Goal: Task Accomplishment & Management: Use online tool/utility

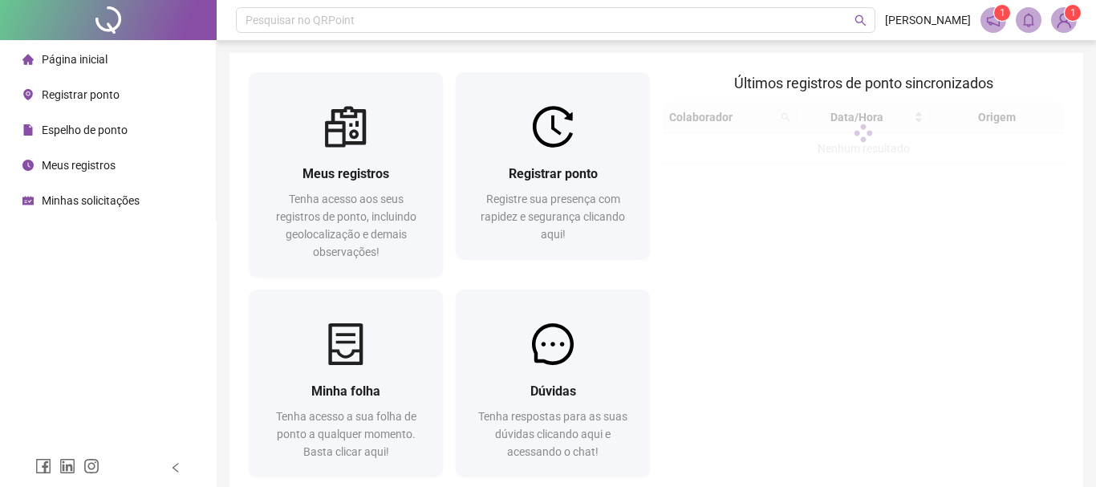
scroll to position [84, 0]
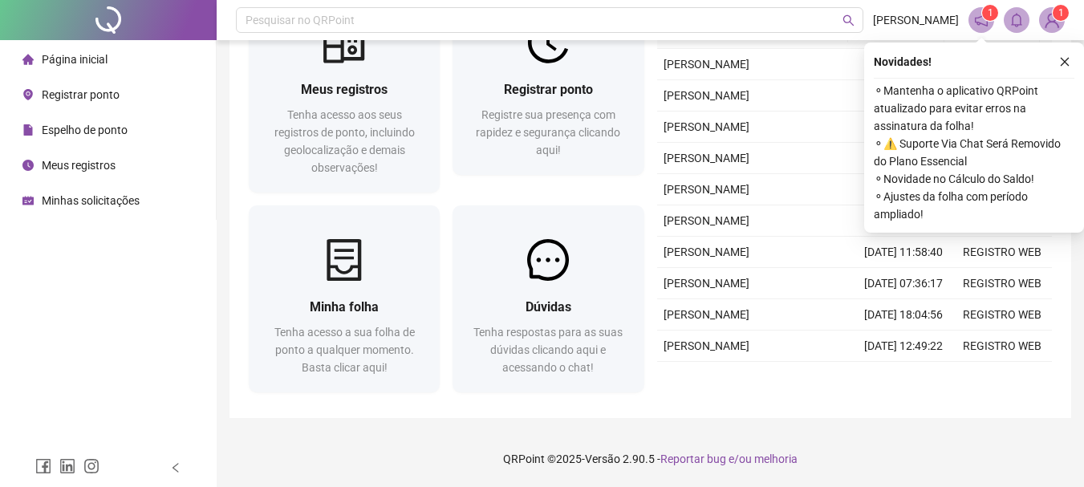
click at [54, 90] on span "Registrar ponto" at bounding box center [81, 94] width 78 height 13
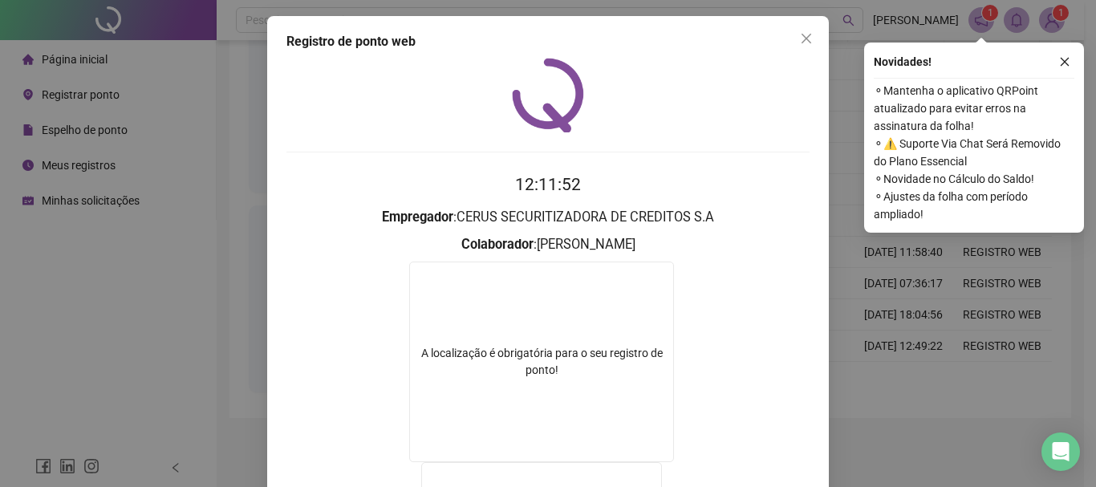
scroll to position [287, 0]
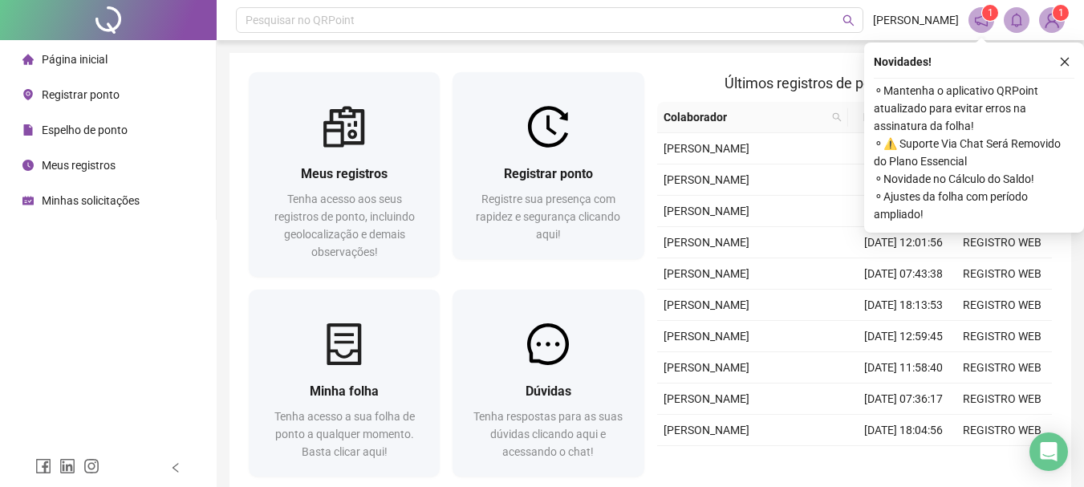
click at [106, 91] on span "Registrar ponto" at bounding box center [81, 94] width 78 height 13
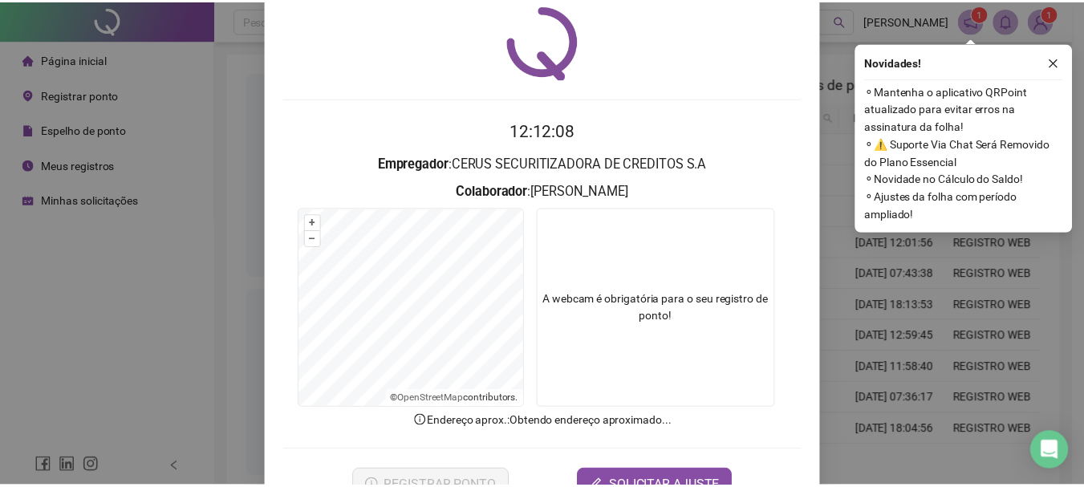
scroll to position [104, 0]
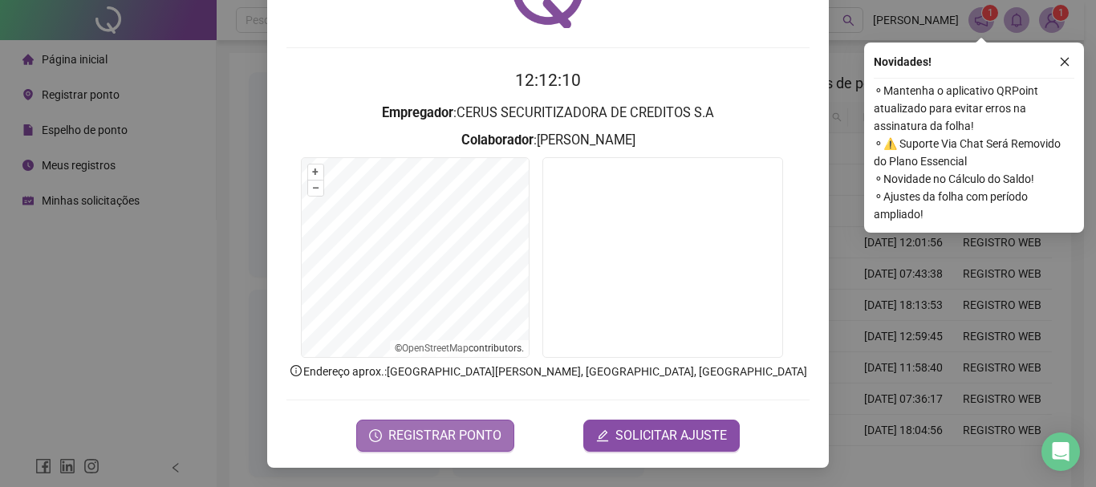
click at [480, 440] on span "REGISTRAR PONTO" at bounding box center [444, 435] width 113 height 19
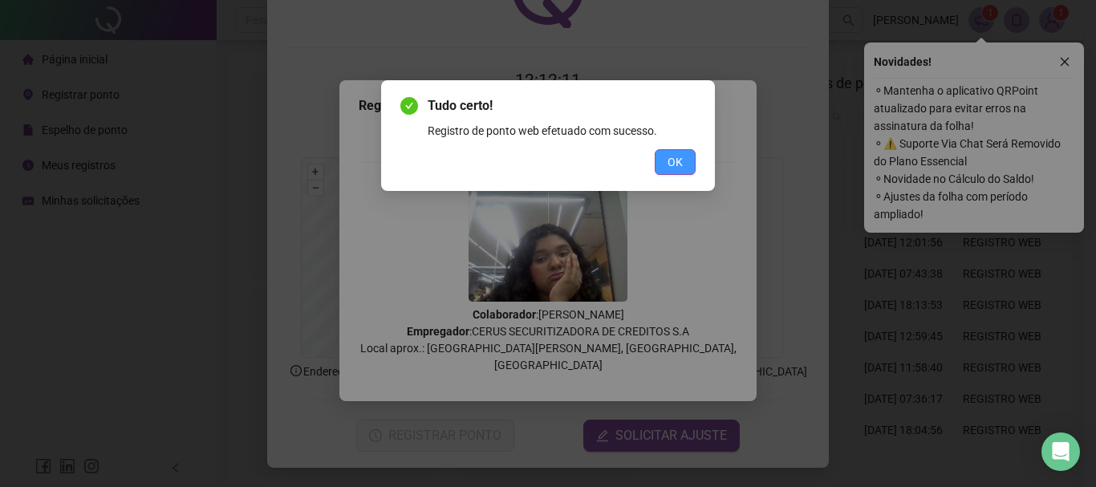
click at [677, 156] on span "OK" at bounding box center [675, 162] width 15 height 18
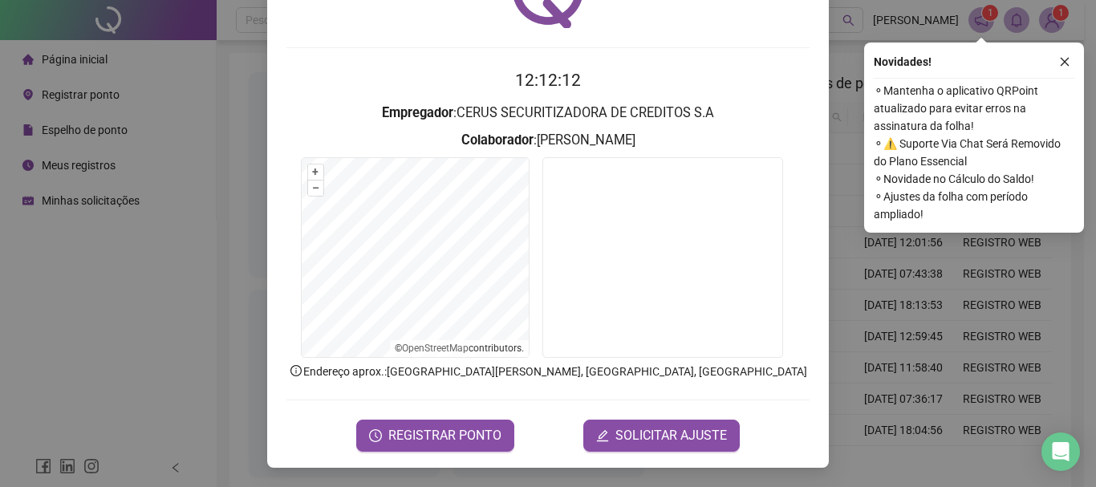
click at [832, 283] on div "Registro de ponto web 12:12:12 Empregador : CERUS SECURITIZADORA DE CREDITOS S.…" at bounding box center [548, 243] width 1096 height 487
